Goal: Task Accomplishment & Management: Manage account settings

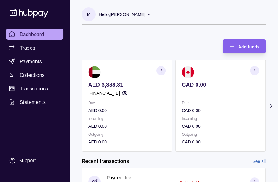
click at [253, 13] on section "M Hello, [PERSON_NAME] RAW MATERIALS TRADING LLC Account Terms and conditions P…" at bounding box center [174, 15] width 184 height 17
click at [147, 14] on icon at bounding box center [149, 14] width 5 height 5
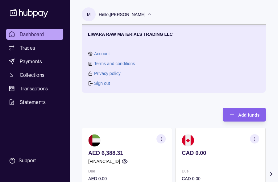
click at [105, 84] on link "Sign out" at bounding box center [102, 83] width 16 height 7
